Goal: Find specific page/section: Find specific page/section

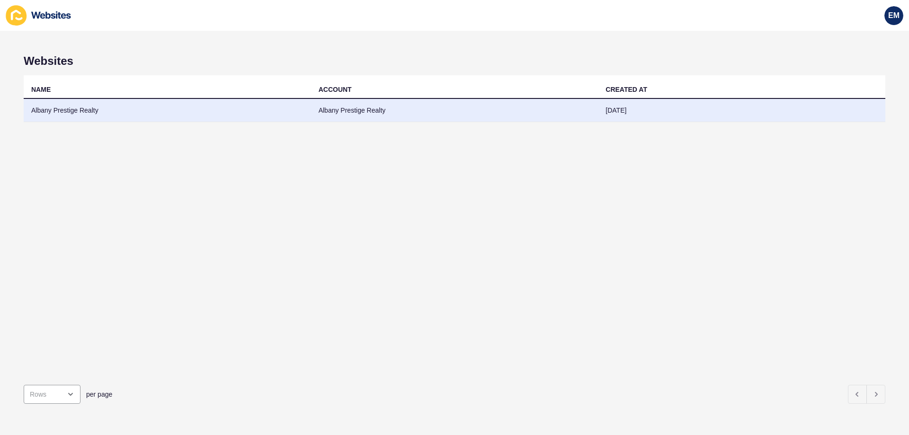
click at [414, 112] on td "Albany Prestige Realty" at bounding box center [454, 110] width 287 height 23
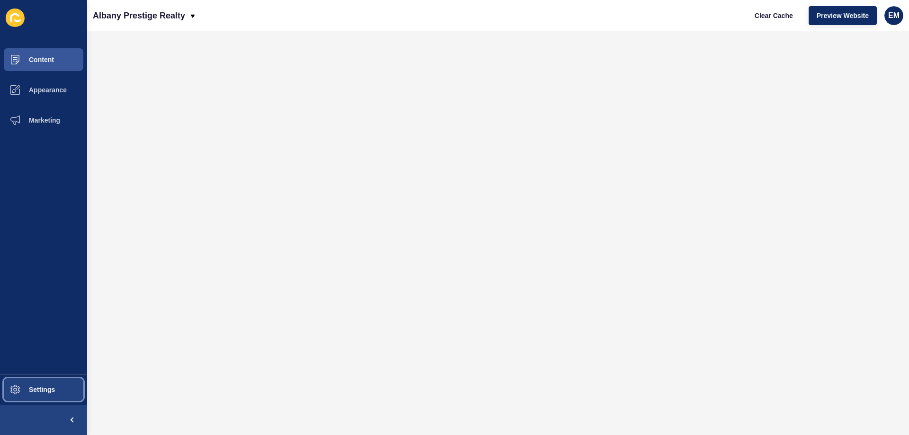
click at [54, 394] on button "Settings" at bounding box center [43, 390] width 87 height 30
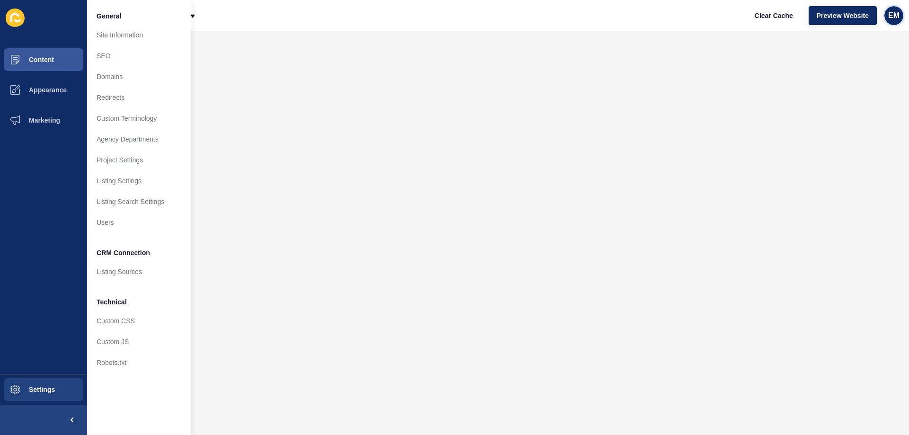
click at [890, 17] on span "EM" at bounding box center [893, 15] width 11 height 9
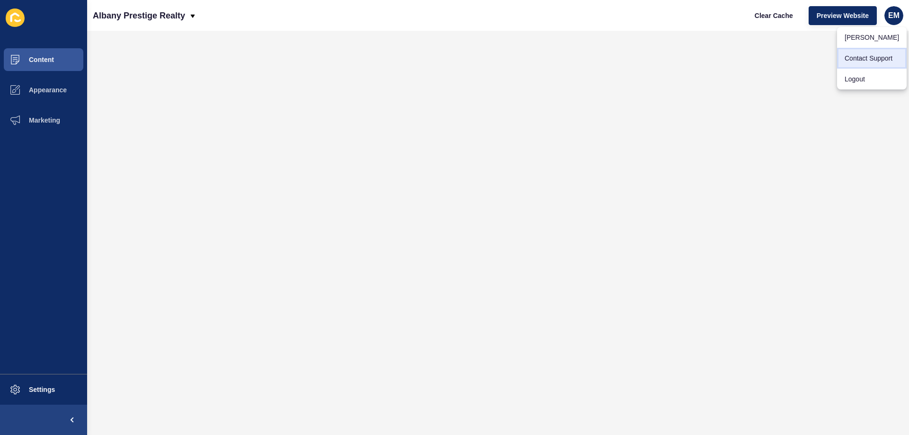
click at [877, 64] on link "Contact Support" at bounding box center [872, 58] width 70 height 21
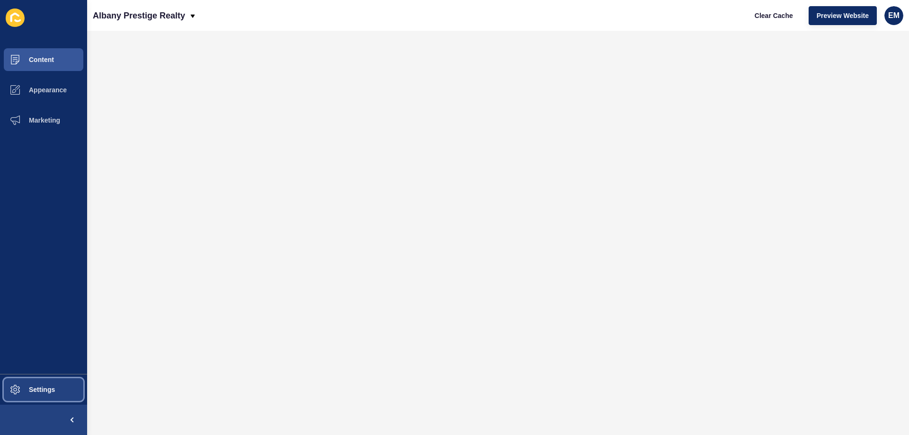
click at [30, 395] on span at bounding box center [15, 390] width 30 height 30
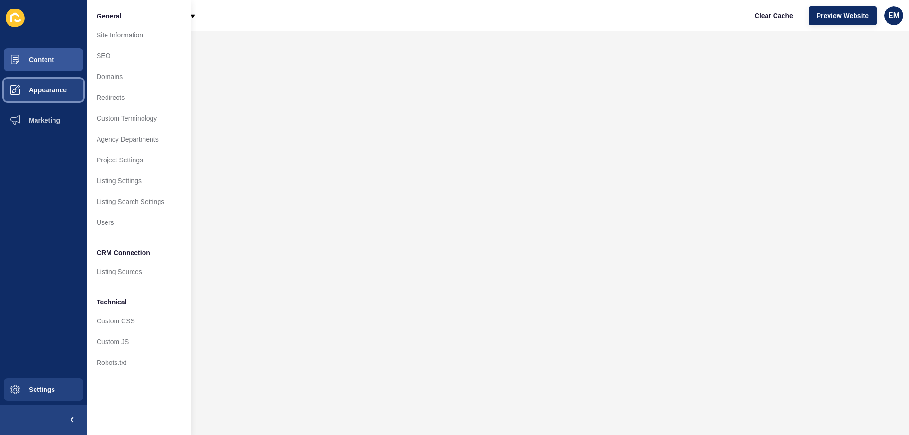
click at [41, 89] on span "Appearance" at bounding box center [33, 90] width 68 height 8
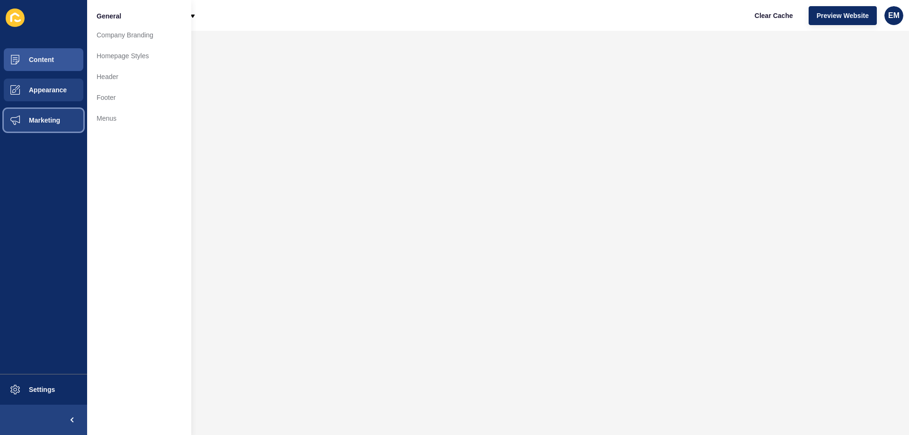
click at [46, 126] on button "Marketing" at bounding box center [43, 120] width 87 height 30
click at [55, 99] on button "Appearance" at bounding box center [43, 90] width 87 height 30
click at [69, 63] on button "Content" at bounding box center [43, 60] width 87 height 30
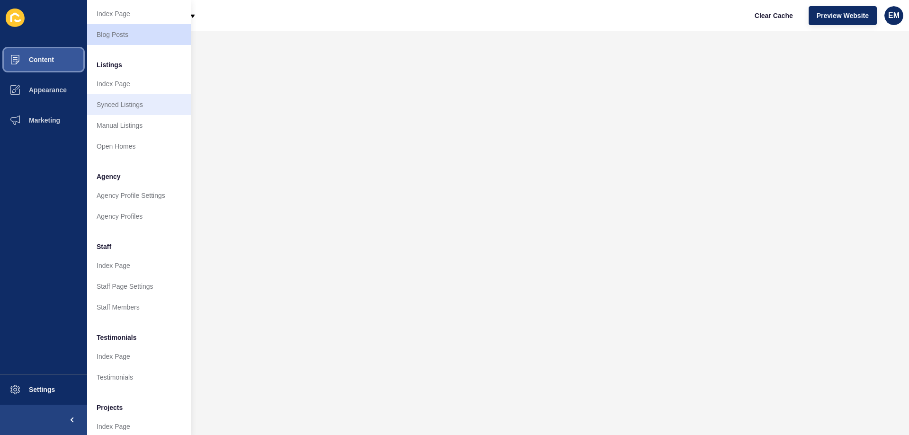
scroll to position [95, 0]
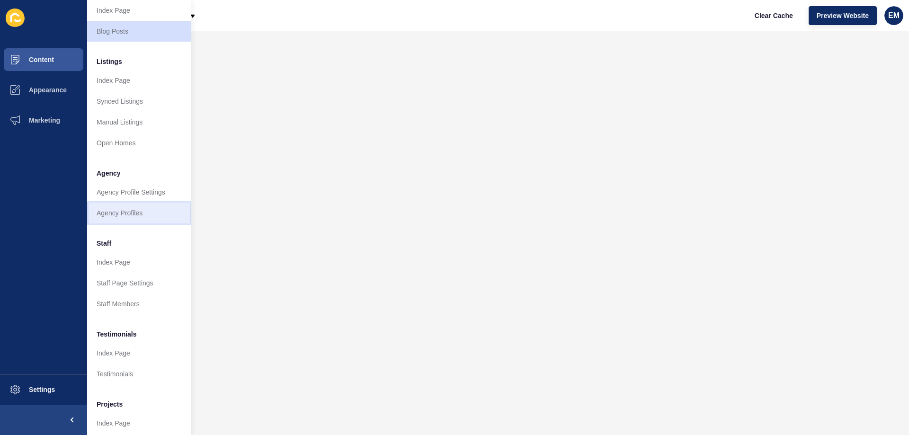
click at [136, 209] on link "Agency Profiles" at bounding box center [139, 213] width 104 height 21
